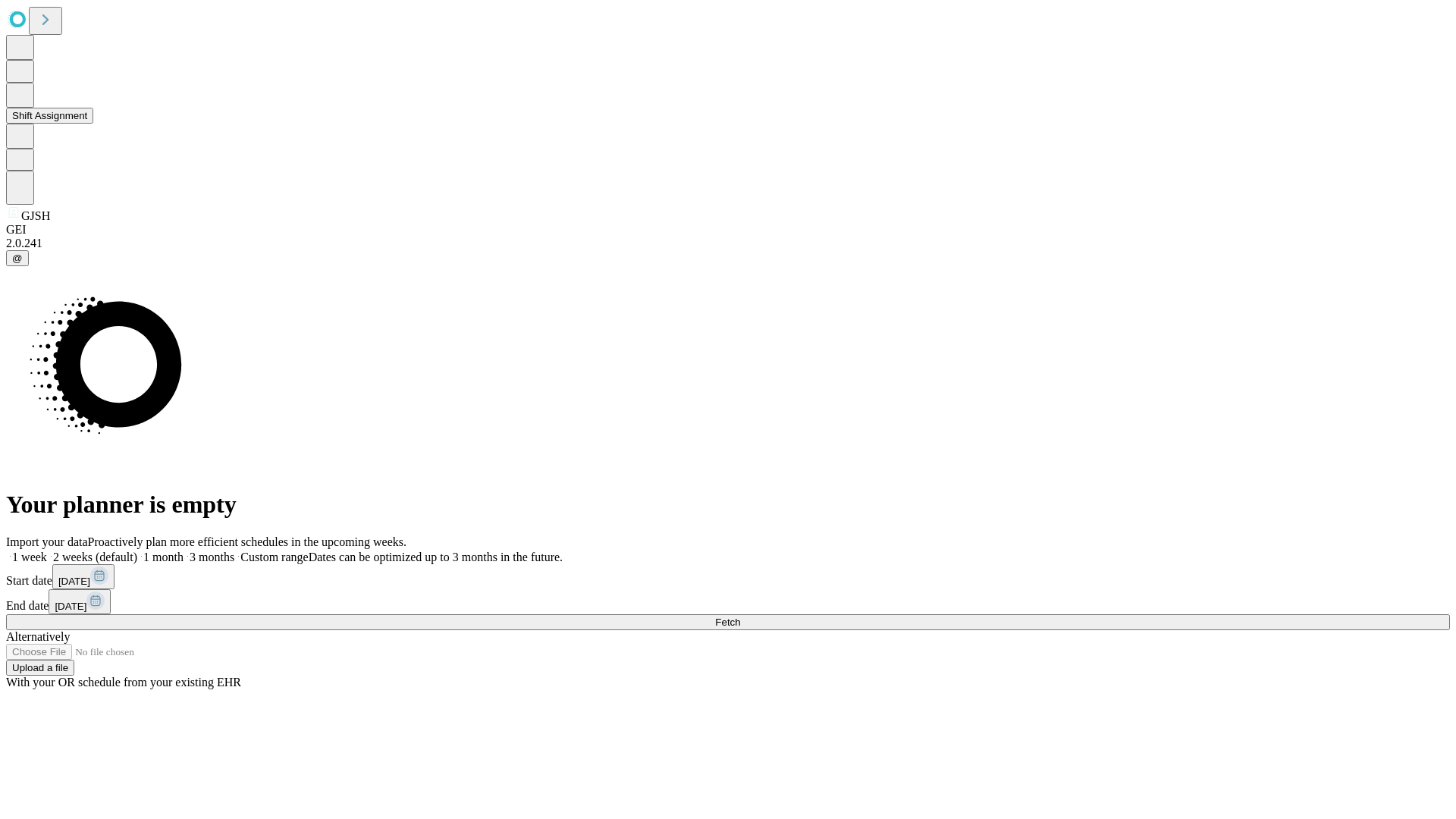
click at [94, 123] on button "Shift Assignment" at bounding box center [49, 116] width 87 height 16
